Goal: Transaction & Acquisition: Purchase product/service

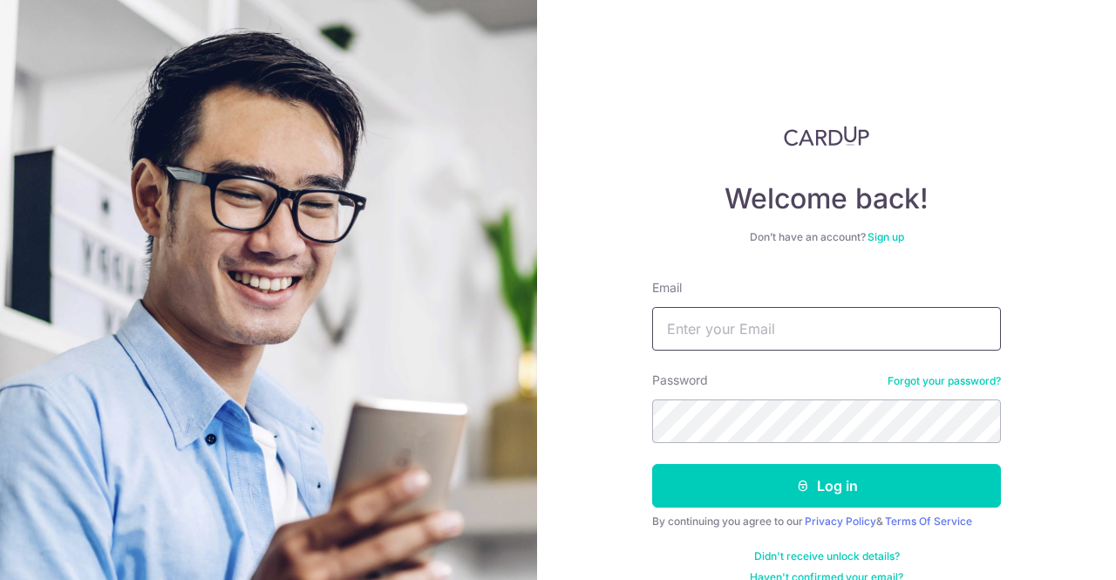
click at [759, 333] on input "Email" at bounding box center [826, 329] width 349 height 44
type input "limhaanhui@gmail.com"
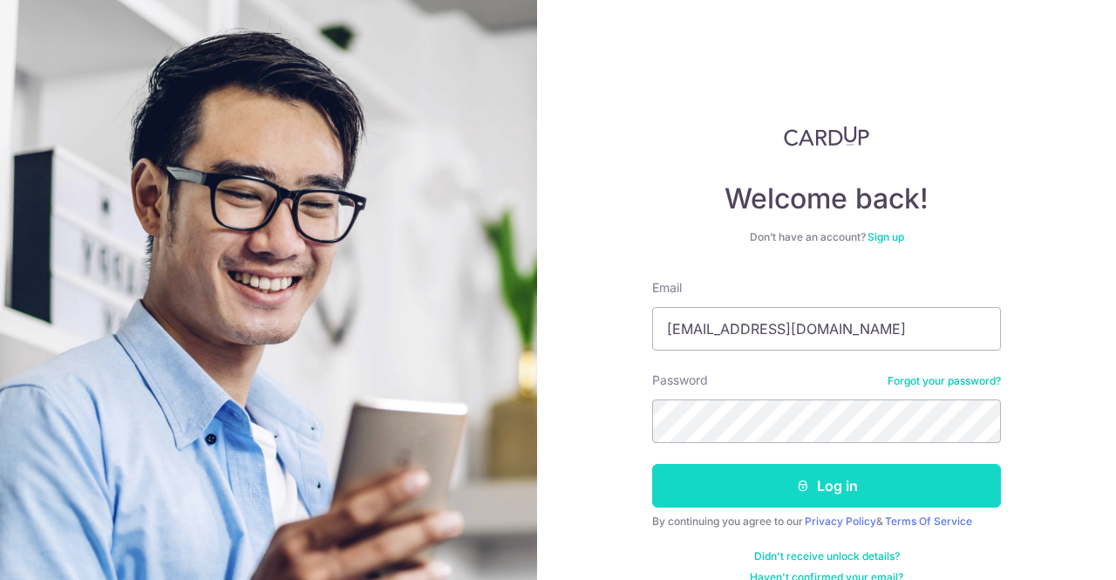
click at [798, 477] on button "Log in" at bounding box center [826, 486] width 349 height 44
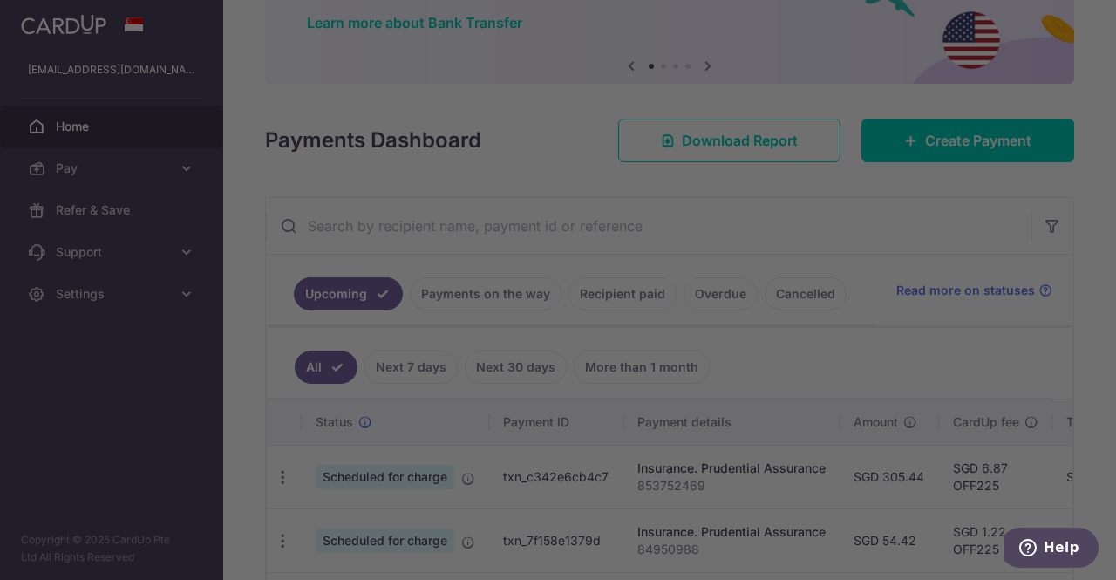
click at [912, 138] on div at bounding box center [563, 293] width 1127 height 586
click at [877, 242] on div at bounding box center [563, 293] width 1127 height 586
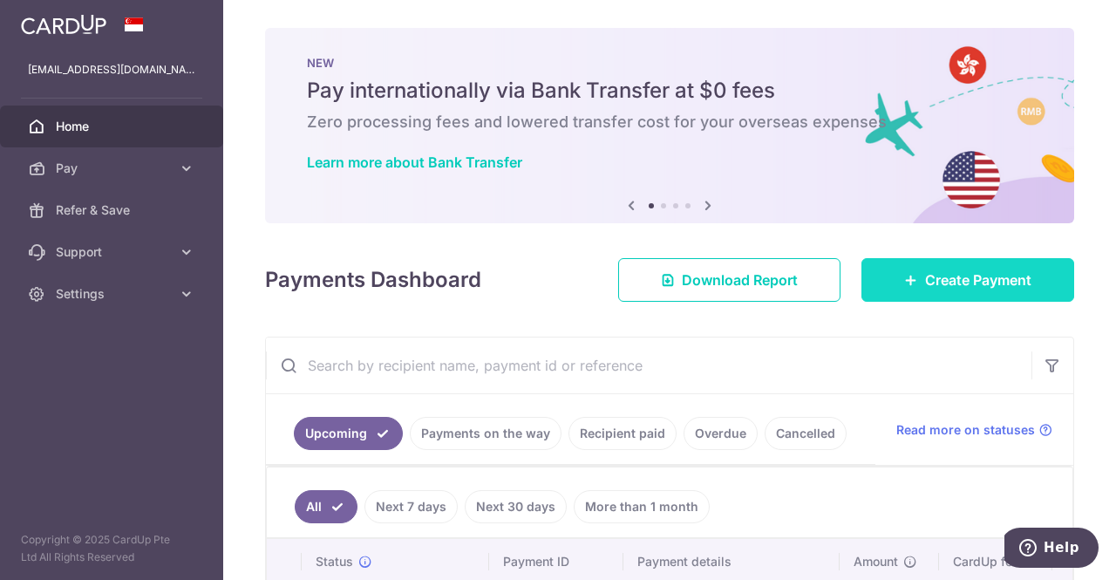
click at [925, 289] on span "Create Payment" at bounding box center [978, 279] width 106 height 21
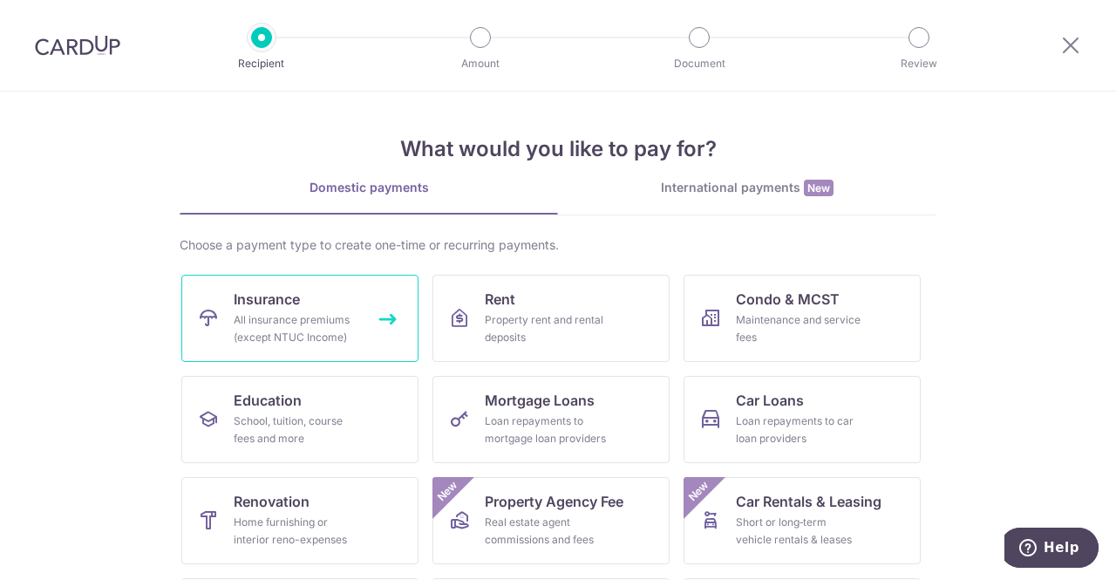
click at [326, 304] on link "Insurance All insurance premiums (except NTUC Income)" at bounding box center [299, 318] width 237 height 87
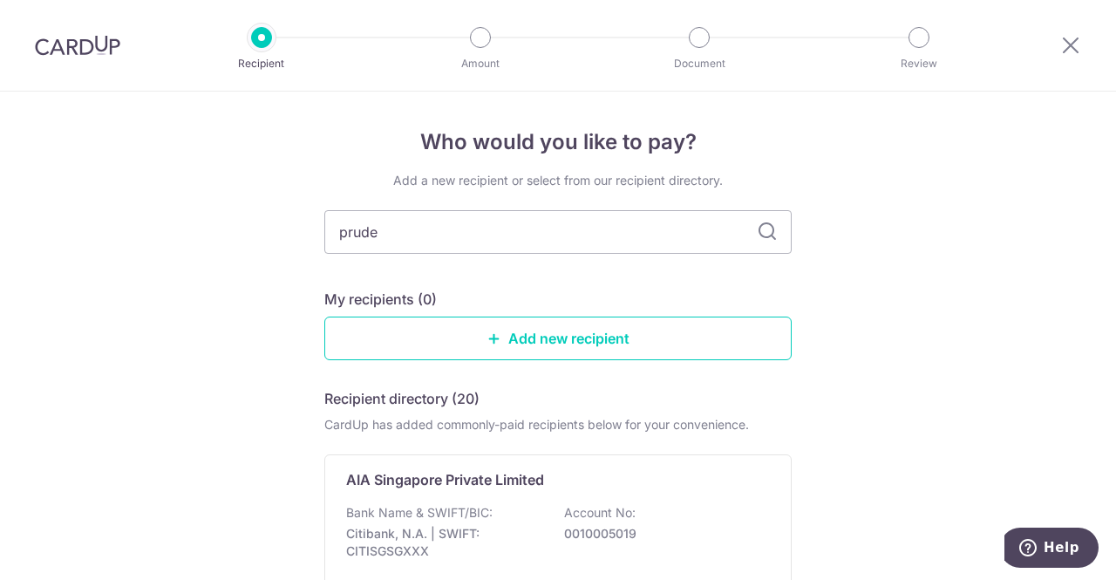
type input "[PERSON_NAME]"
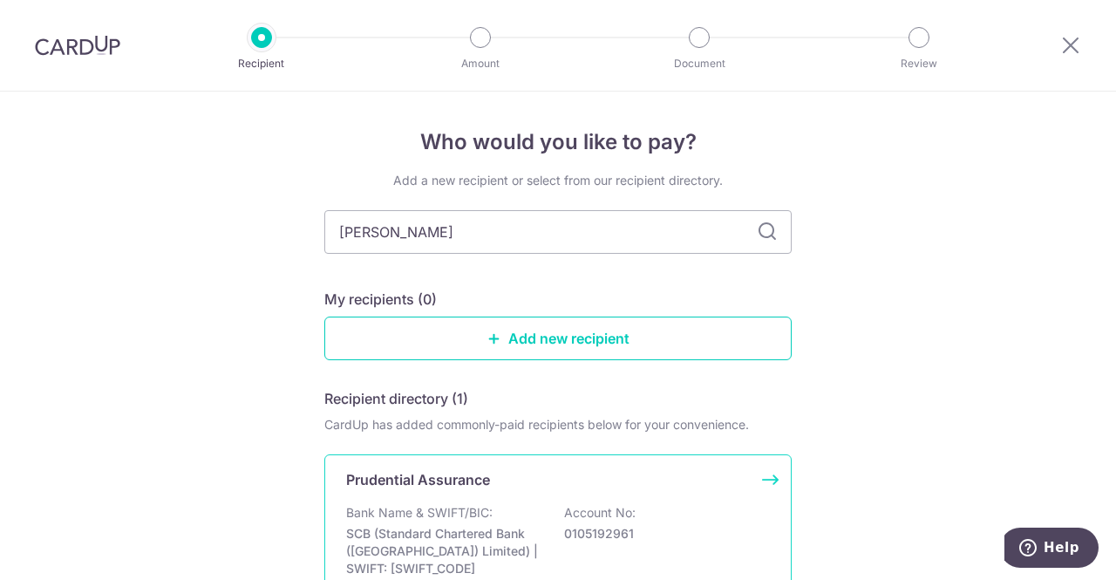
click at [414, 509] on p "Bank Name & SWIFT/BIC:" at bounding box center [419, 512] width 146 height 17
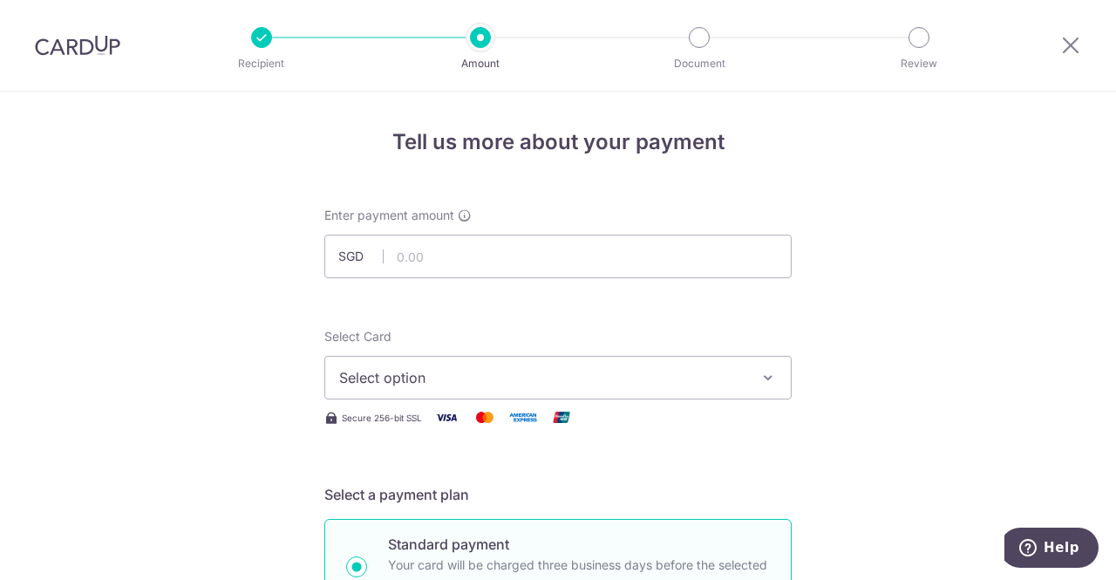
click at [570, 267] on input "text" at bounding box center [557, 256] width 467 height 44
type input "1,326.73"
click at [526, 397] on button "Select option" at bounding box center [557, 378] width 467 height 44
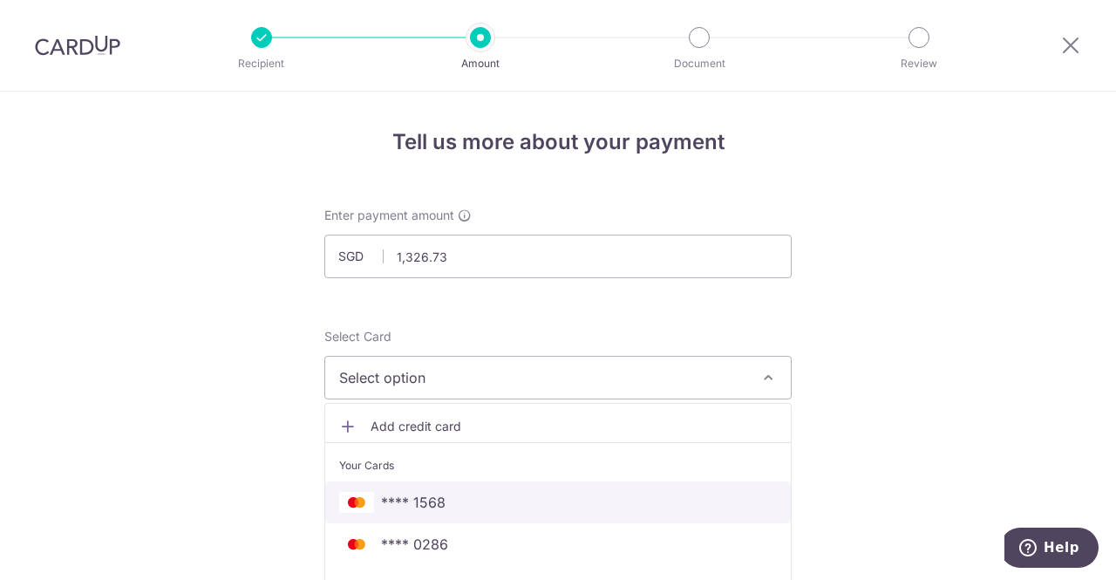
scroll to position [92, 0]
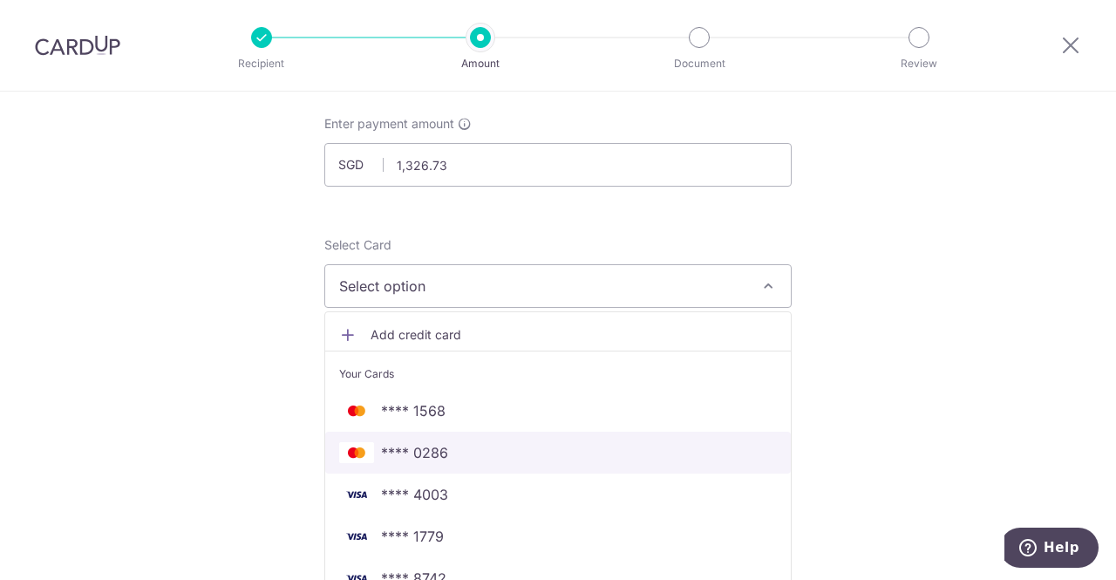
click at [537, 454] on span "**** 0286" at bounding box center [558, 452] width 438 height 21
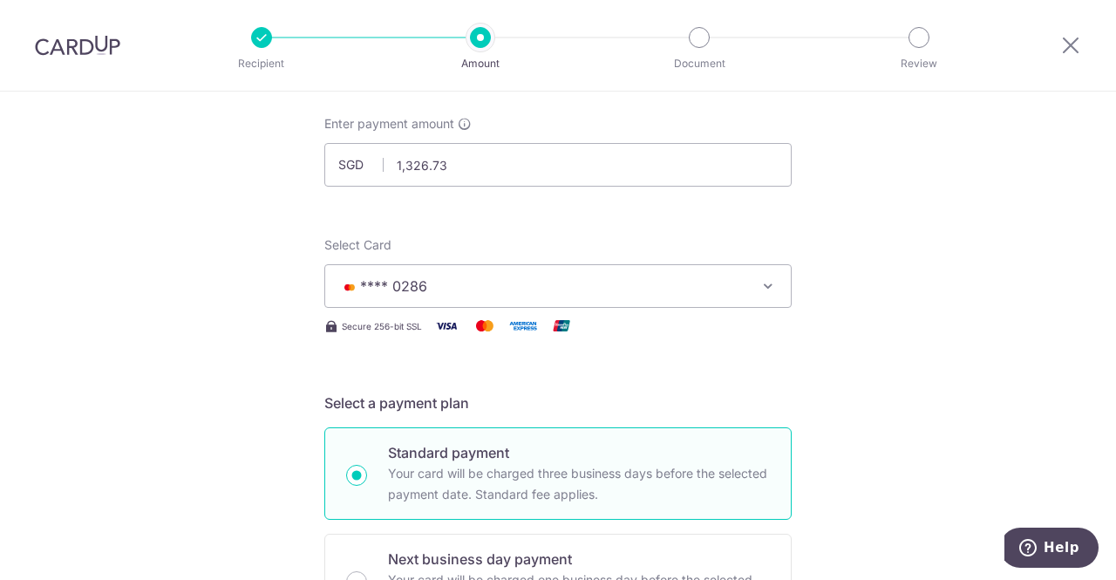
click at [537, 454] on p "Standard payment" at bounding box center [579, 452] width 382 height 21
click at [367, 465] on input "Standard payment Your card will be charged three business days before the selec…" at bounding box center [356, 475] width 21 height 21
radio input "true"
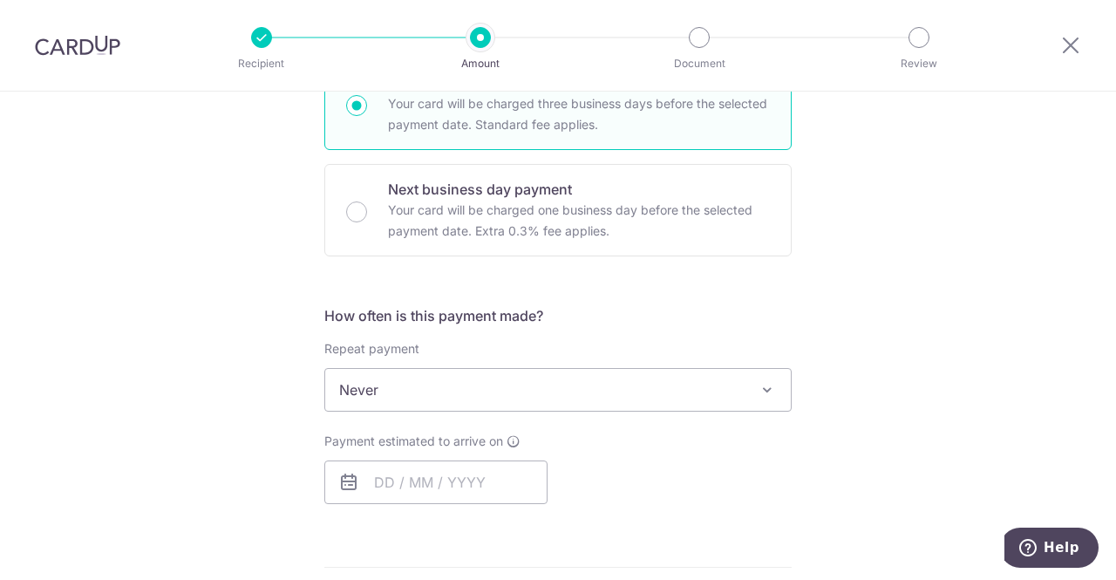
scroll to position [479, 0]
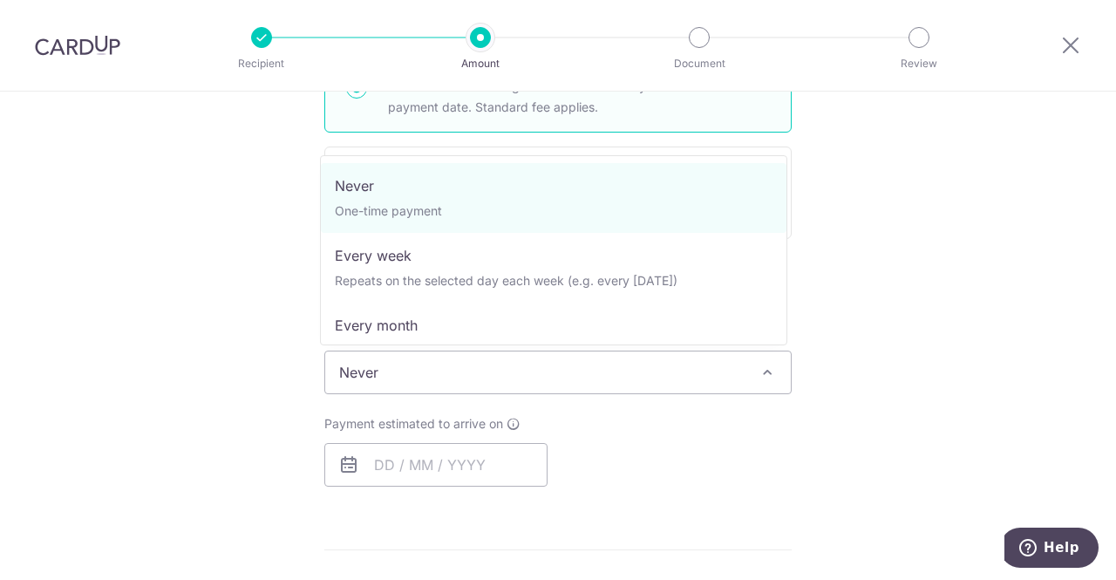
click at [567, 369] on span "Never" at bounding box center [557, 372] width 465 height 42
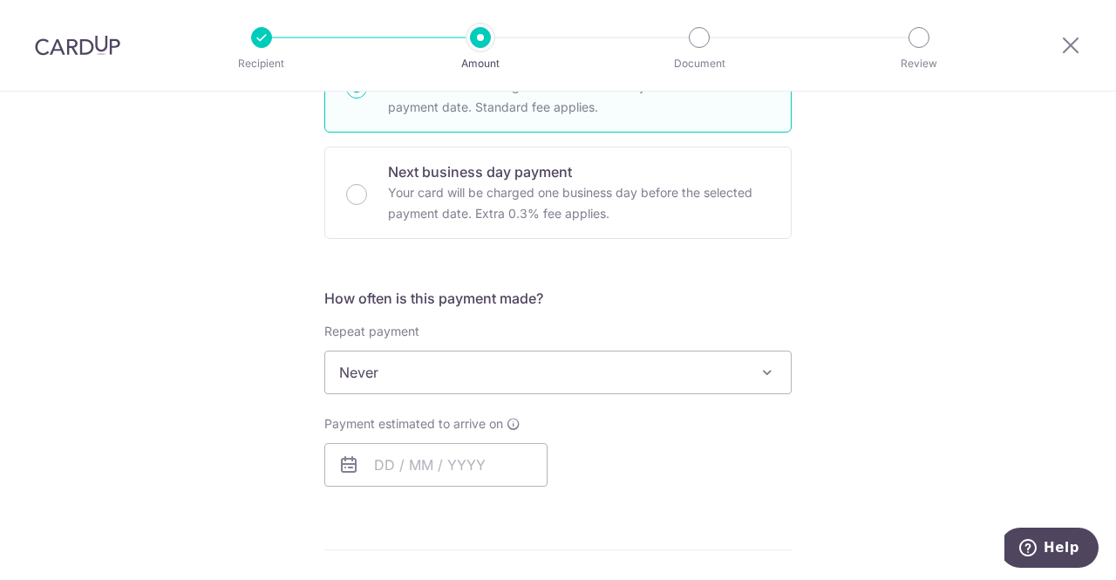
click at [487, 487] on div "How often is this payment made? Repeat payment Never Every week Every month Eve…" at bounding box center [557, 394] width 467 height 213
click at [500, 472] on input "text" at bounding box center [435, 465] width 223 height 44
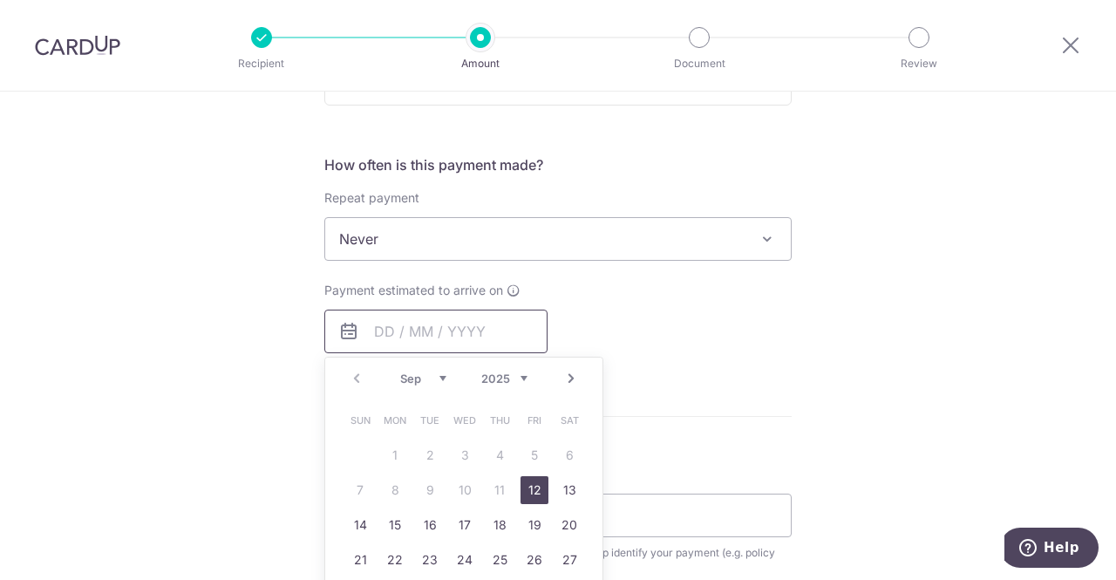
scroll to position [613, 0]
click at [528, 482] on link "12" at bounding box center [534, 489] width 28 height 28
type input "12/09/2025"
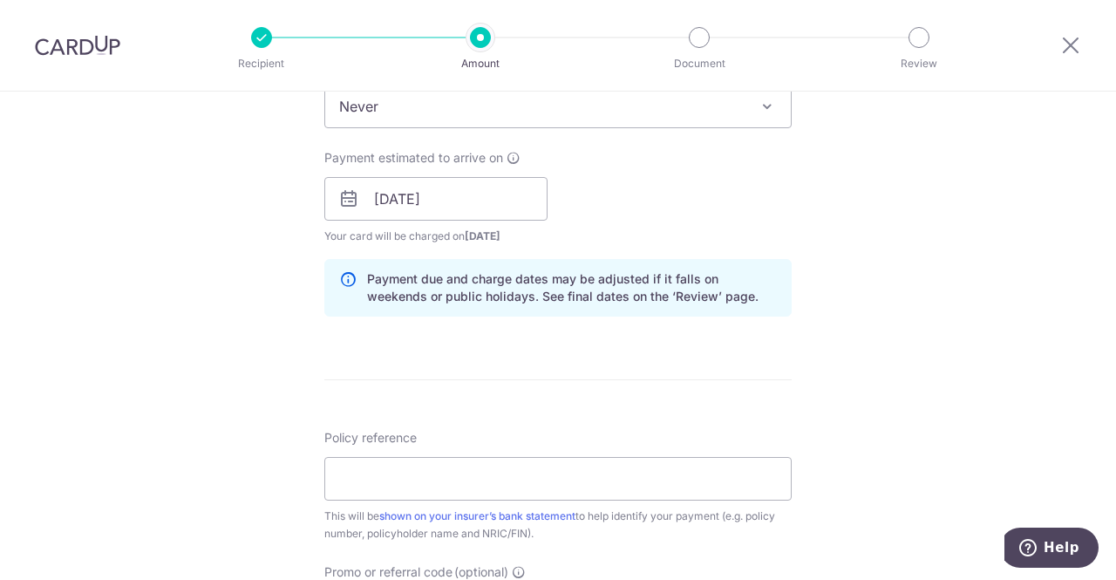
scroll to position [743, 0]
click at [633, 479] on input "Policy reference" at bounding box center [557, 480] width 467 height 44
type input "Q"
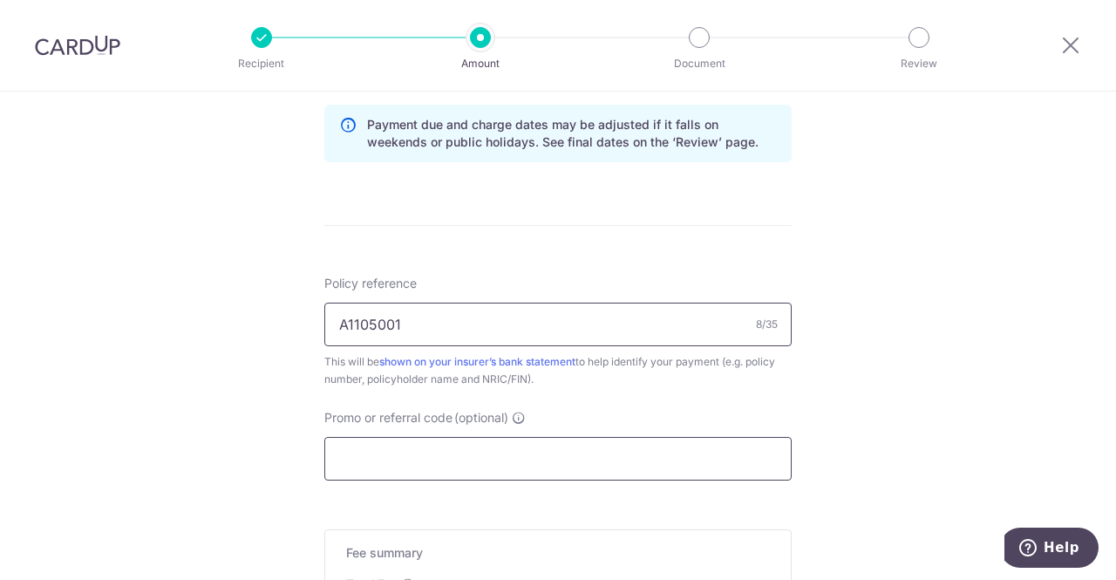
type input "A1105001"
click at [664, 456] on input "Promo or referral code (optional)" at bounding box center [557, 459] width 467 height 44
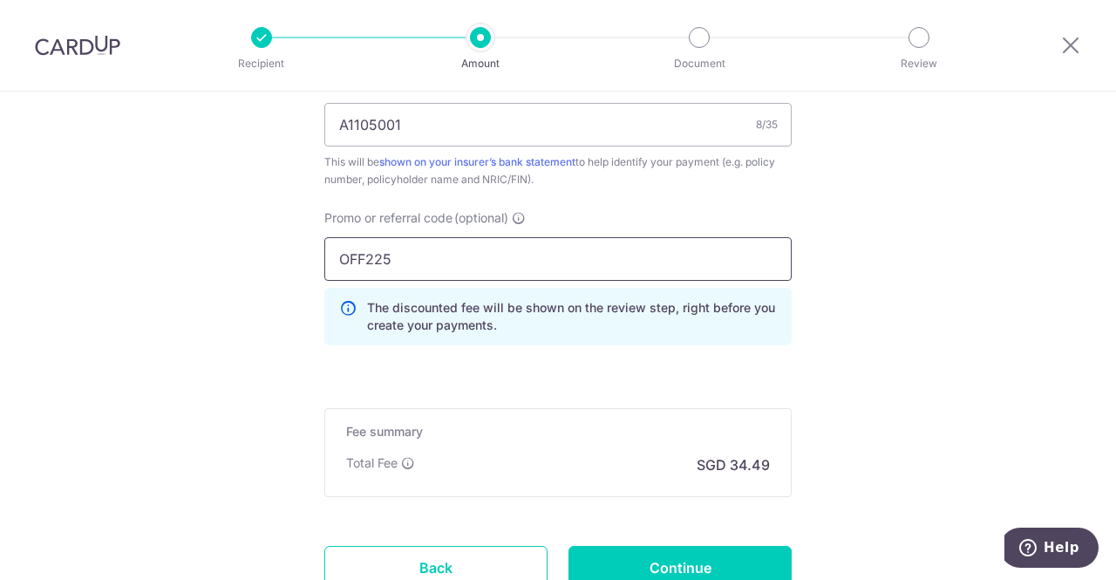
scroll to position [1099, 0]
type input "OFF225"
click at [689, 545] on input "Continue" at bounding box center [679, 567] width 223 height 44
type input "Create Schedule"
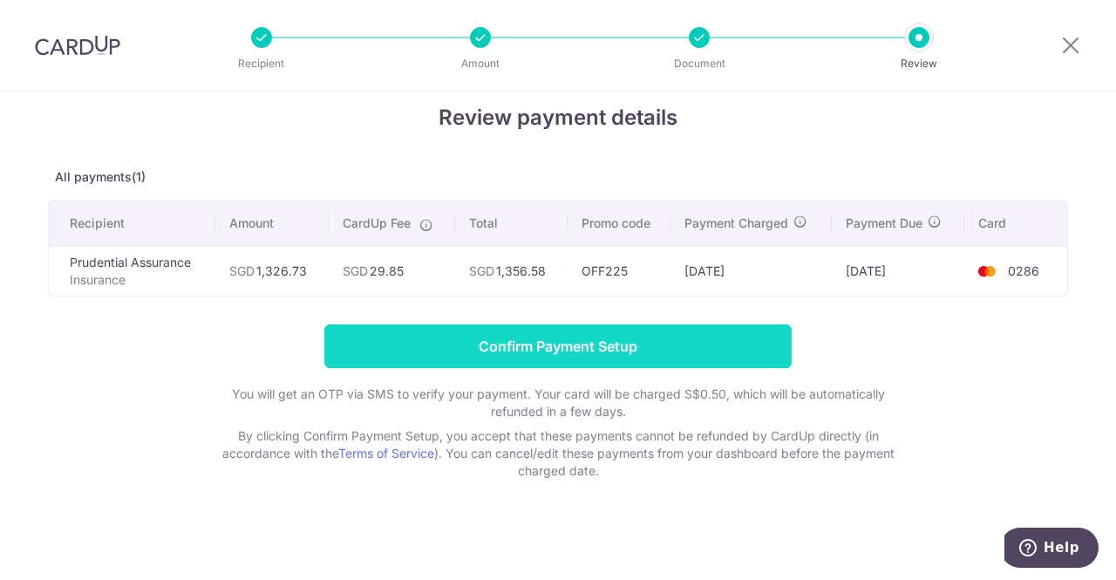
click at [740, 332] on input "Confirm Payment Setup" at bounding box center [557, 346] width 467 height 44
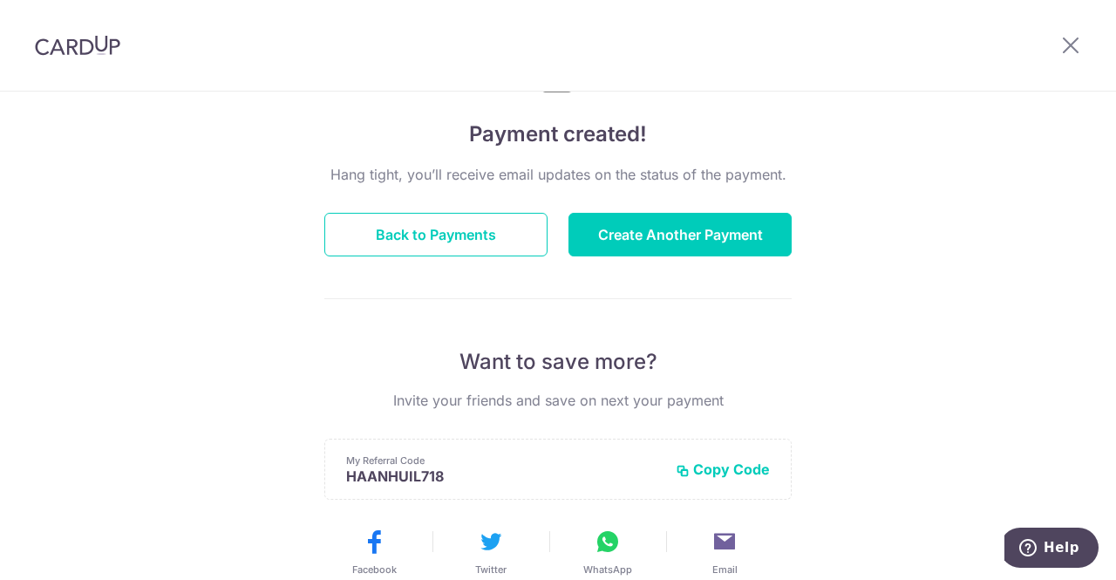
scroll to position [115, 0]
